Goal: Find specific page/section: Find specific page/section

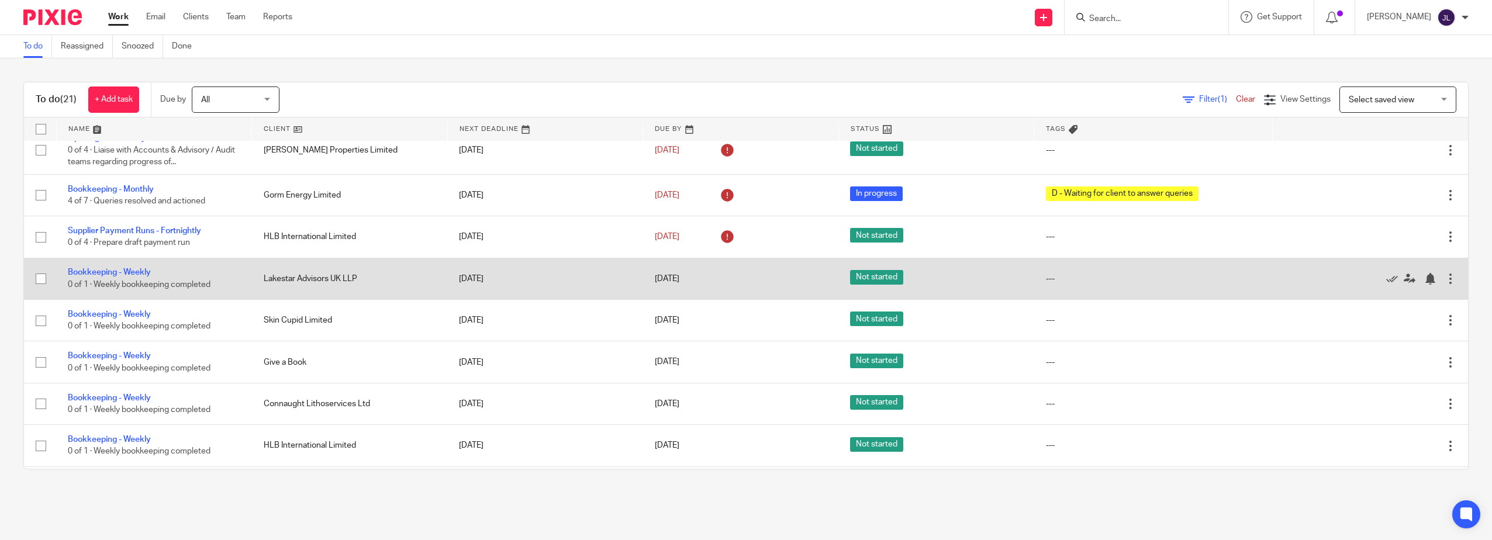
scroll to position [250, 0]
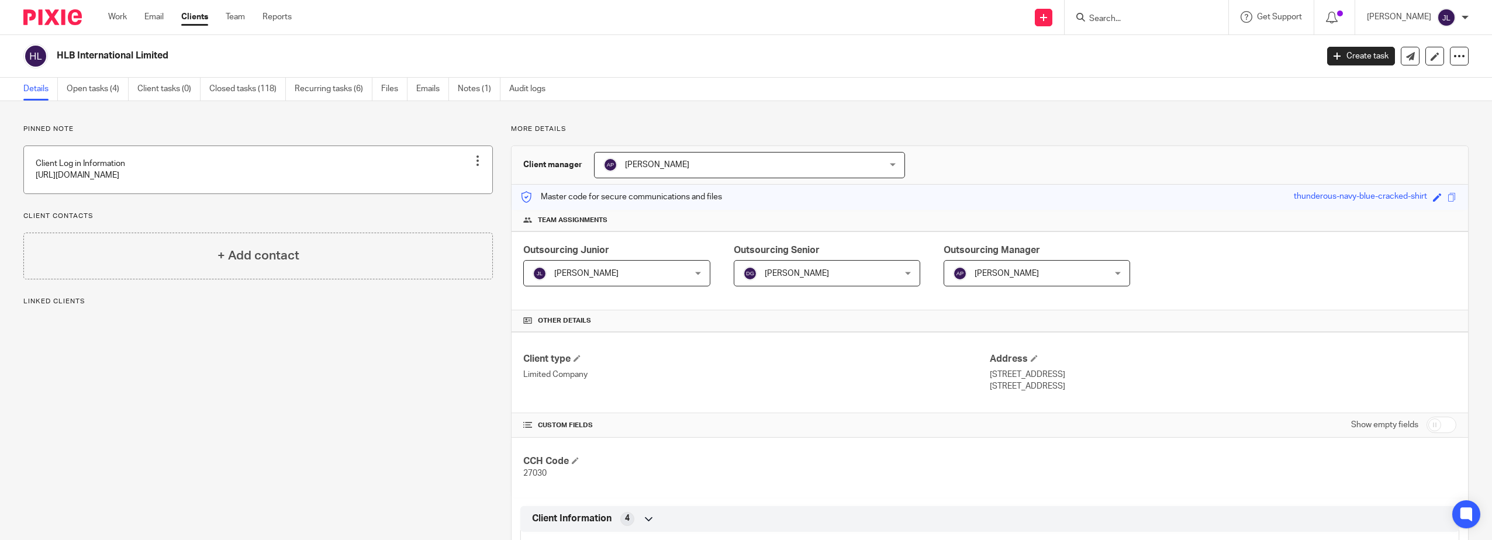
click at [194, 180] on link at bounding box center [258, 169] width 468 height 47
